Goal: Transaction & Acquisition: Purchase product/service

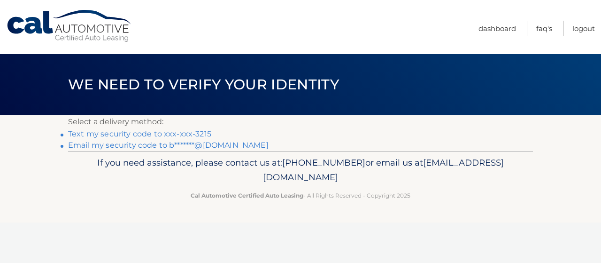
click at [117, 132] on link "Text my security code to xxx-xxx-3215" at bounding box center [139, 133] width 143 height 9
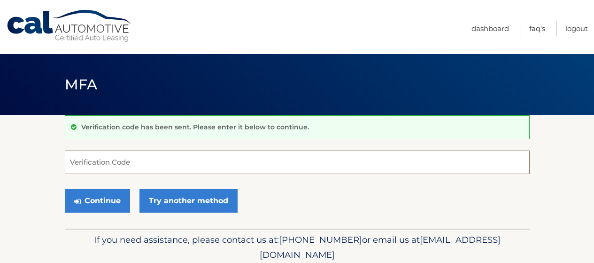
click at [87, 161] on input "Verification Code" at bounding box center [297, 161] width 465 height 23
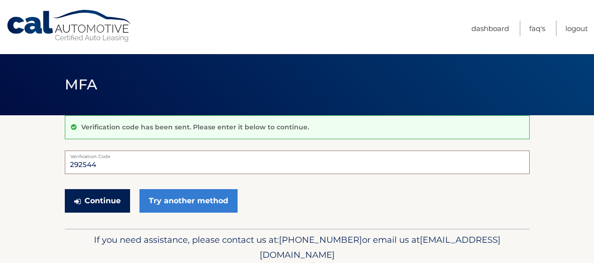
type input "292544"
click at [96, 202] on button "Continue" at bounding box center [97, 200] width 65 height 23
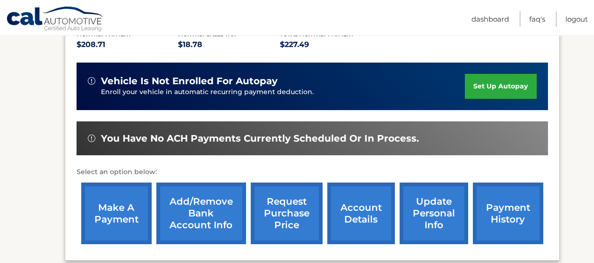
scroll to position [229, 0]
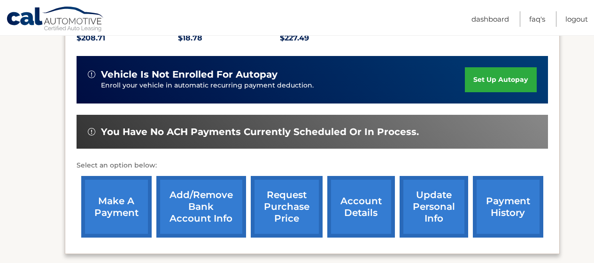
click at [112, 214] on link "make a payment" at bounding box center [116, 207] width 70 height 62
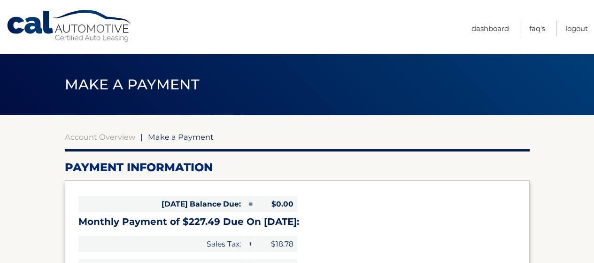
select select "NGNhMGQ1ODMtNGRkNi00ZjdmLTkwMjMtMjZlNTQyMThkMjdk"
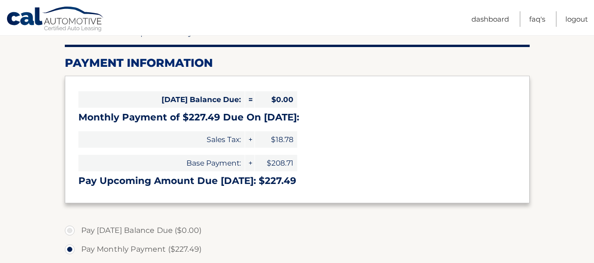
scroll to position [121, 0]
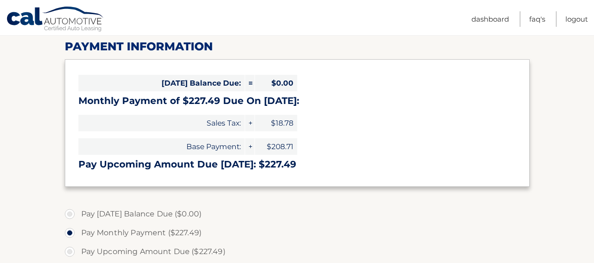
click at [274, 226] on label "Pay Monthly Payment ($227.49)" at bounding box center [297, 232] width 465 height 19
click at [78, 226] on input "Pay Monthly Payment ($227.49)" at bounding box center [73, 230] width 9 height 15
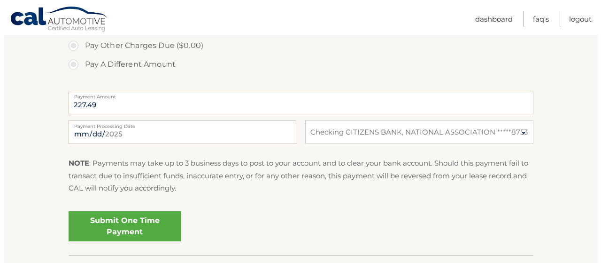
scroll to position [352, 0]
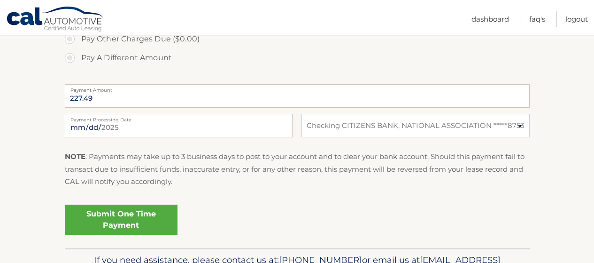
click at [112, 220] on link "Submit One Time Payment" at bounding box center [121, 219] width 113 height 30
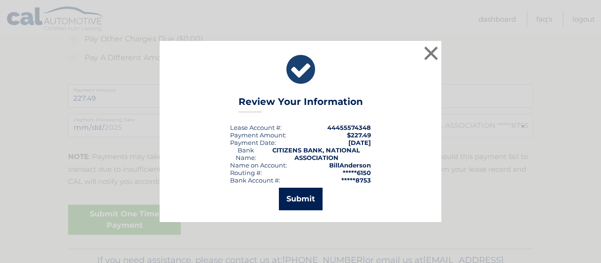
click at [296, 200] on button "Submit" at bounding box center [301, 198] width 44 height 23
